Goal: Task Accomplishment & Management: Use online tool/utility

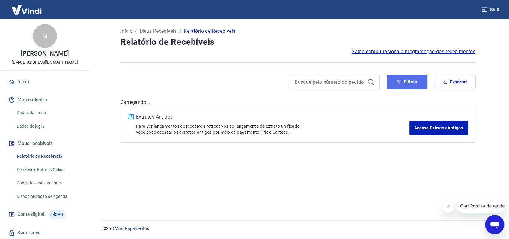
click at [400, 78] on button "Filtros" at bounding box center [407, 82] width 41 height 14
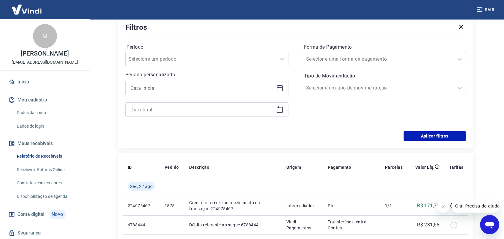
scroll to position [100, 0]
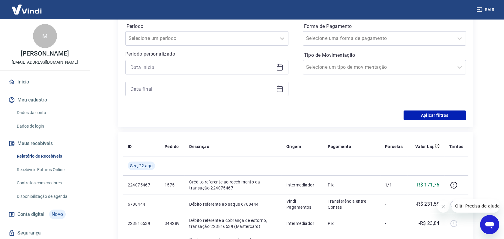
click at [327, 86] on div "Forma de Pagamento Selecione uma forma de pagamento Tipo de Movimentação Seleci…" at bounding box center [384, 63] width 163 height 82
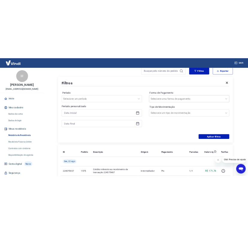
scroll to position [33, 0]
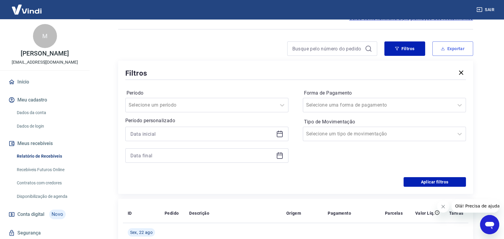
click at [446, 48] on button "Exportar" at bounding box center [452, 48] width 41 height 14
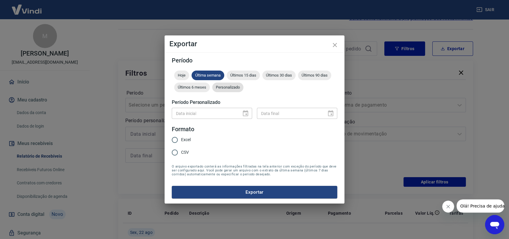
click at [221, 86] on span "Personalizado" at bounding box center [227, 87] width 31 height 4
click at [249, 112] on button "Choose date" at bounding box center [246, 113] width 12 height 12
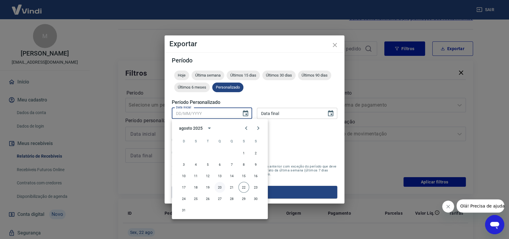
click at [220, 185] on button "20" at bounding box center [219, 187] width 11 height 11
type input "[DATE]"
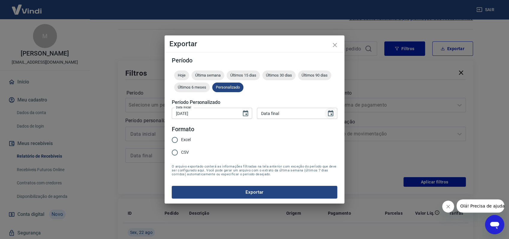
click at [329, 113] on icon "Choose date" at bounding box center [330, 113] width 7 height 7
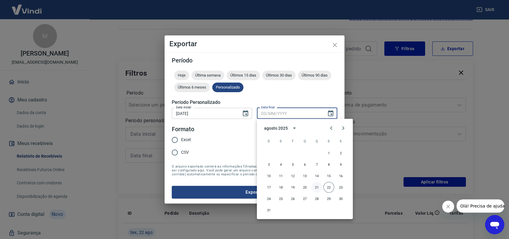
click at [317, 186] on button "21" at bounding box center [317, 187] width 11 height 11
type input "[DATE]"
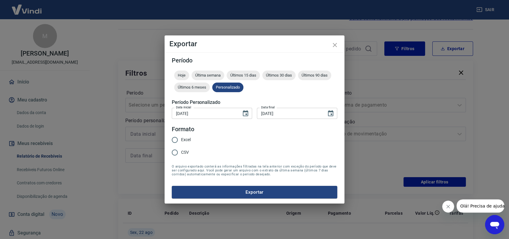
click at [173, 137] on input "Excel" at bounding box center [175, 139] width 13 height 13
radio input "true"
click at [234, 188] on button "Exportar" at bounding box center [255, 192] width 166 height 13
